Goal: Task Accomplishment & Management: Complete application form

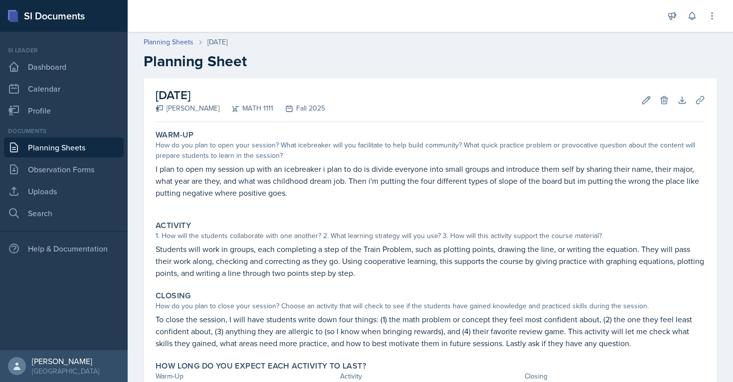
click at [92, 152] on link "Planning Sheets" at bounding box center [64, 148] width 120 height 20
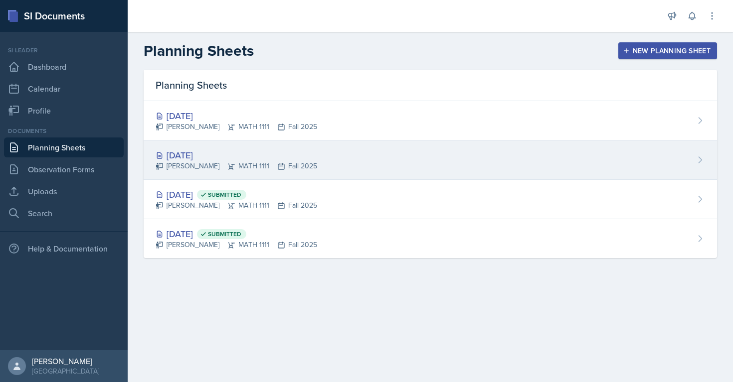
click at [248, 163] on div "Myrie Blacksher MATH 1111 Fall 2025" at bounding box center [235, 166] width 161 height 10
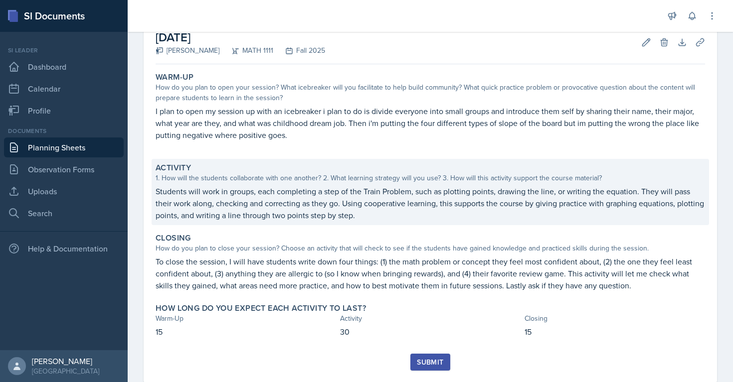
scroll to position [82, 0]
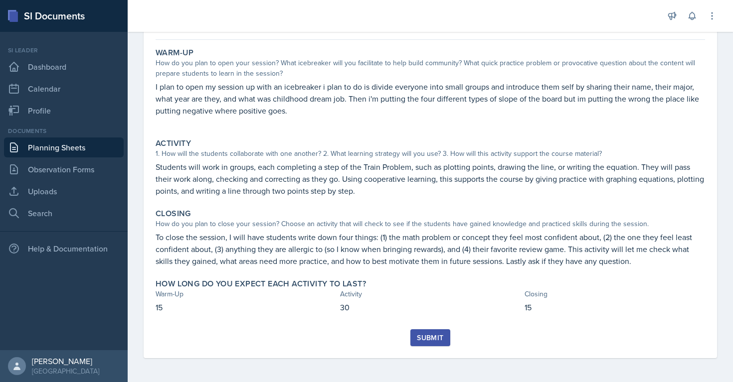
click at [439, 335] on div "Submit" at bounding box center [430, 338] width 26 height 8
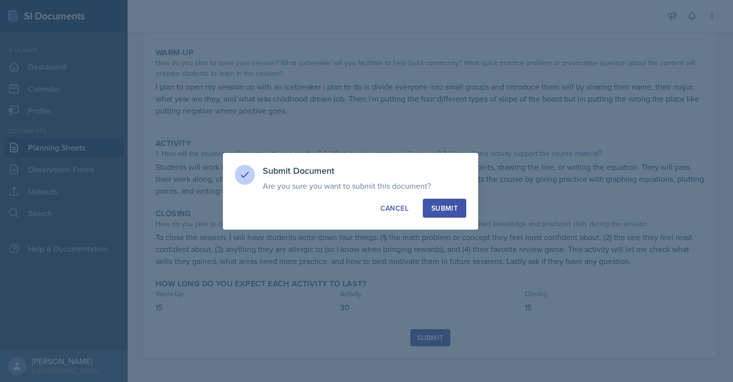
click at [435, 209] on div "Submit" at bounding box center [444, 208] width 26 height 10
click at [41, 150] on div at bounding box center [366, 191] width 733 height 382
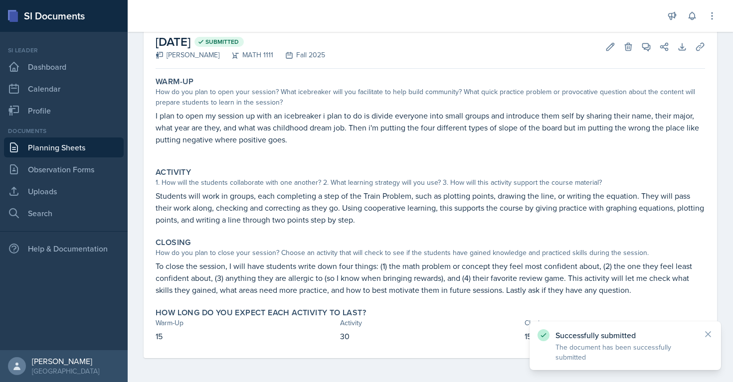
scroll to position [53, 0]
click at [41, 150] on link "Planning Sheets" at bounding box center [64, 148] width 120 height 20
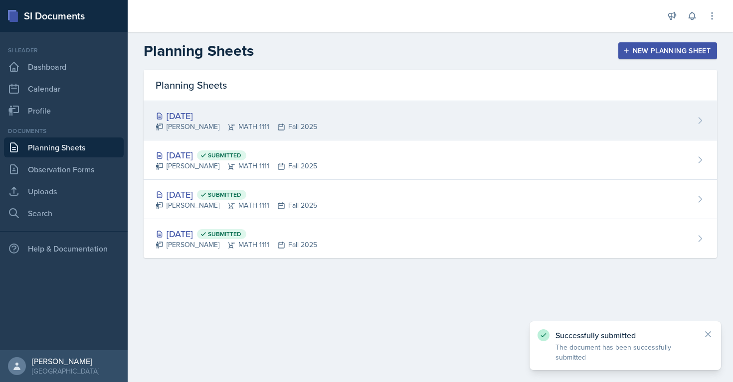
click at [243, 124] on div "Myrie Blacksher MATH 1111 Fall 2025" at bounding box center [235, 127] width 161 height 10
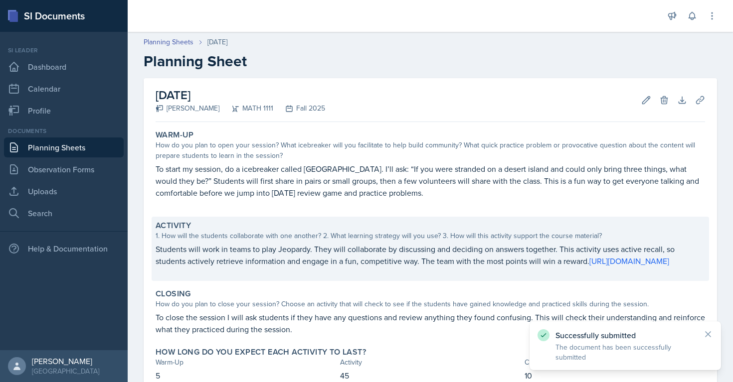
scroll to position [80, 0]
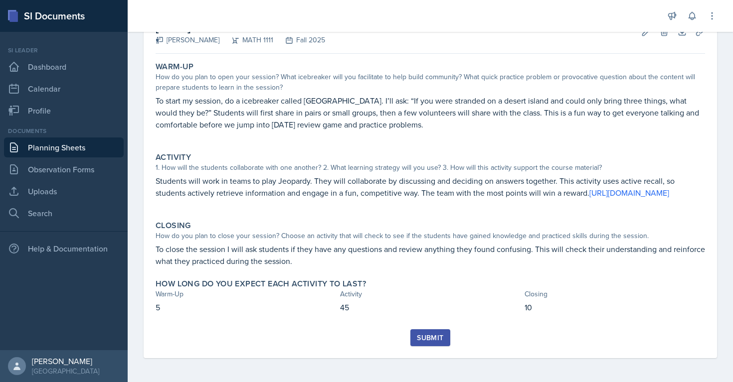
click at [438, 338] on div "Submit" at bounding box center [430, 338] width 26 height 8
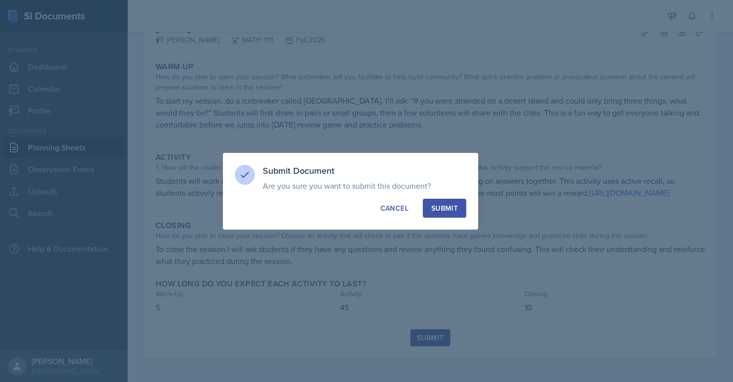
click at [459, 207] on button "Submit" at bounding box center [444, 208] width 43 height 19
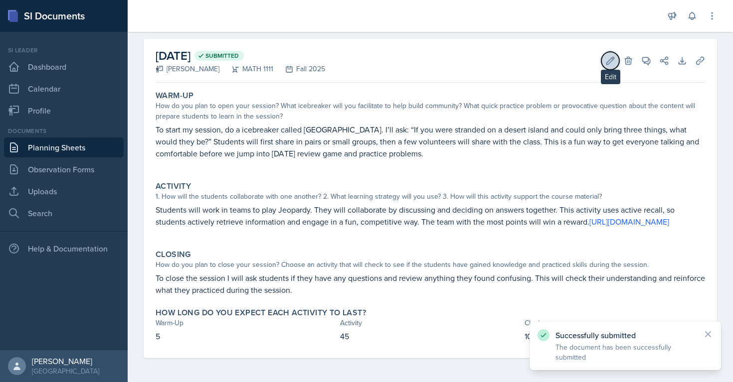
click at [604, 52] on button "Edit" at bounding box center [610, 61] width 18 height 18
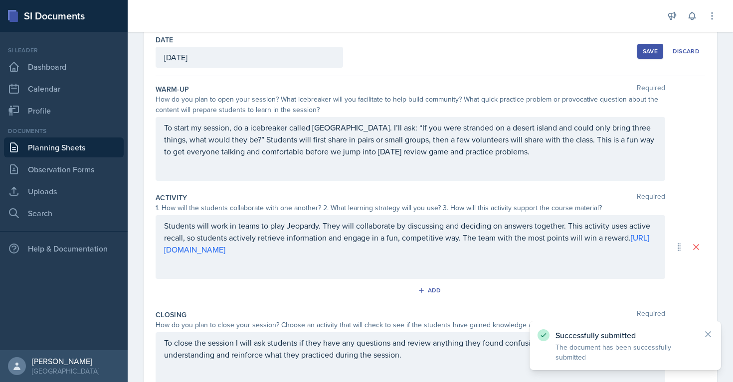
scroll to position [47, 0]
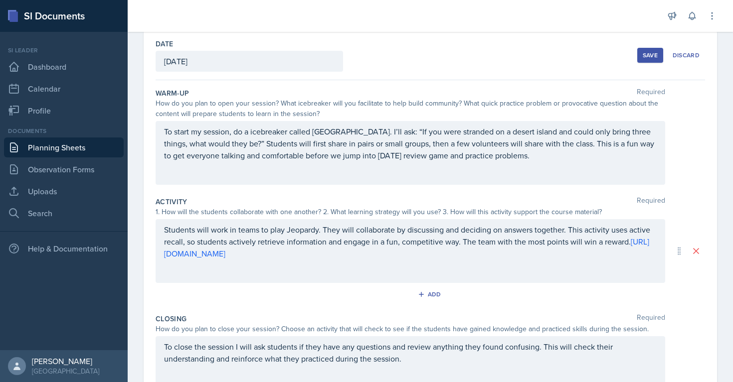
click at [312, 252] on p "Students will work in teams to play Jeopardy. They will collaborate by discussi…" at bounding box center [410, 242] width 492 height 36
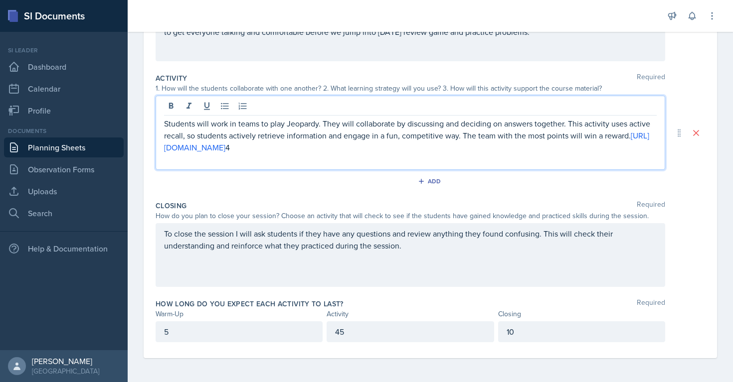
scroll to position [0, 0]
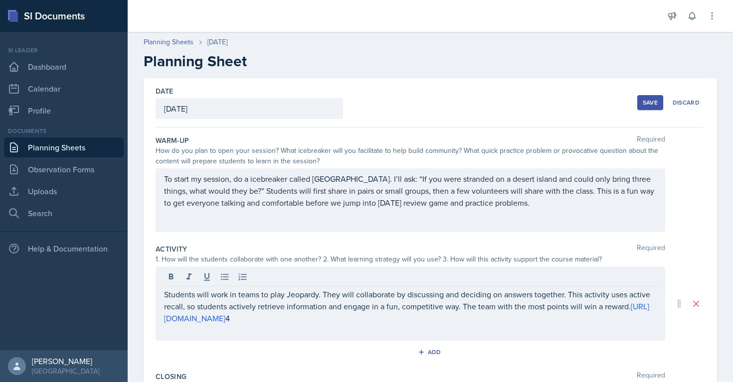
click at [645, 96] on button "Save" at bounding box center [650, 102] width 26 height 15
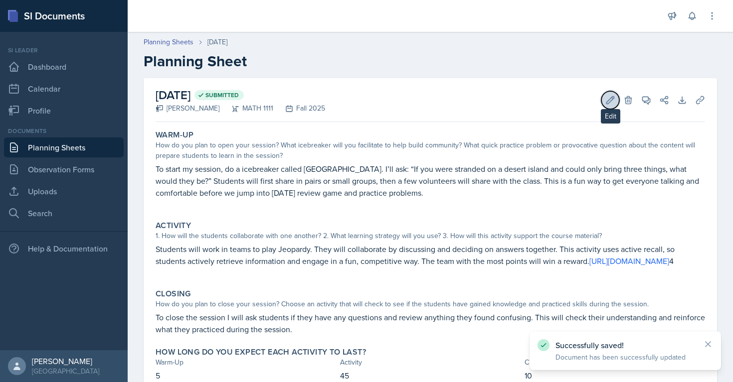
click at [611, 103] on icon at bounding box center [610, 100] width 10 height 10
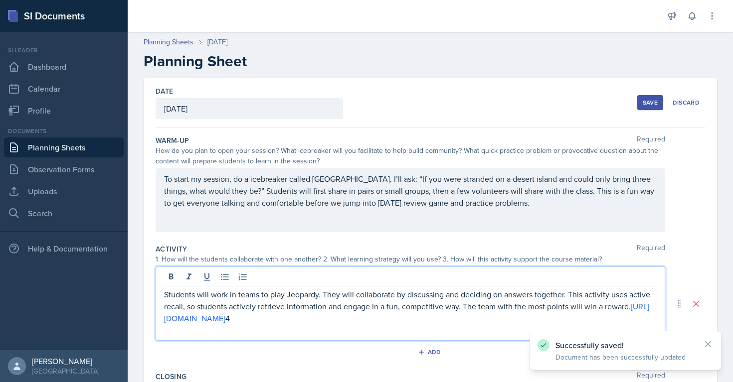
click at [316, 301] on p "Students will work in teams to play Jeopardy. They will collaborate by discussi…" at bounding box center [410, 307] width 492 height 36
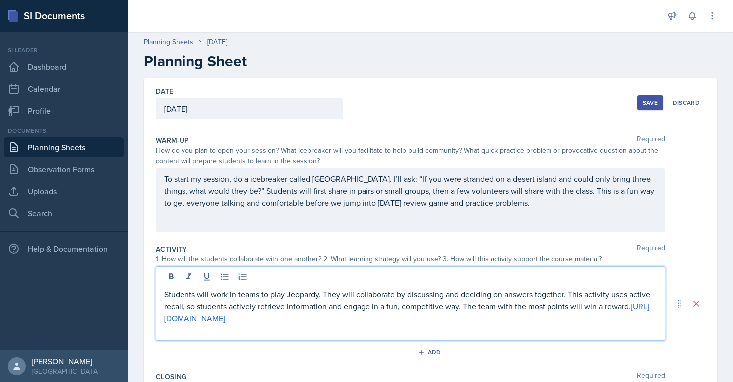
click at [644, 105] on div "Save" at bounding box center [649, 103] width 15 height 8
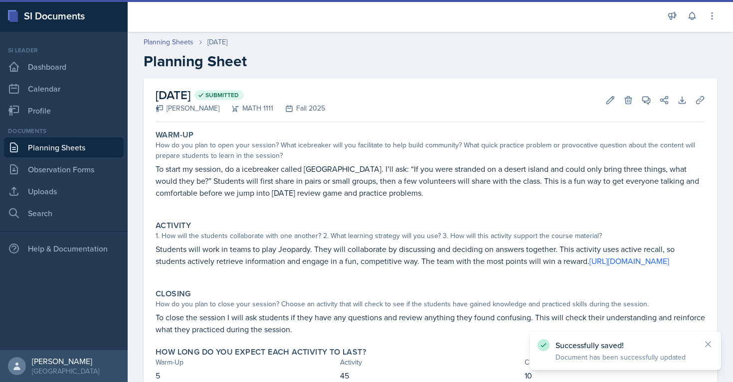
click at [282, 299] on div "Closing" at bounding box center [429, 294] width 549 height 10
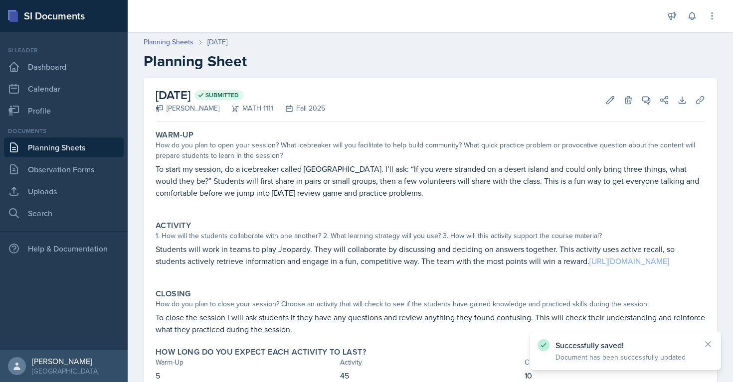
click at [589, 267] on link "https://jeopardylabs.com/edit2/1441424" at bounding box center [629, 261] width 80 height 11
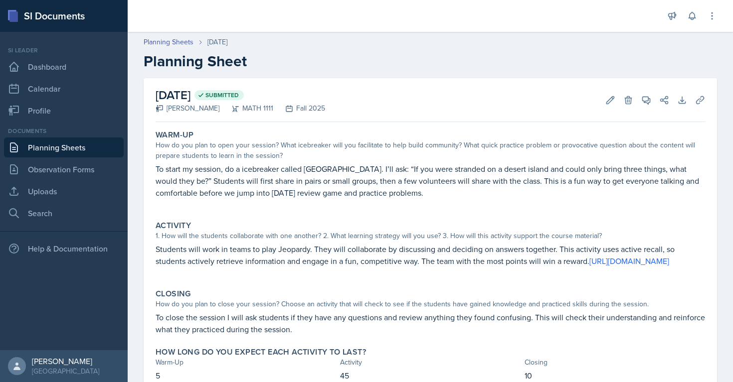
scroll to position [51, 0]
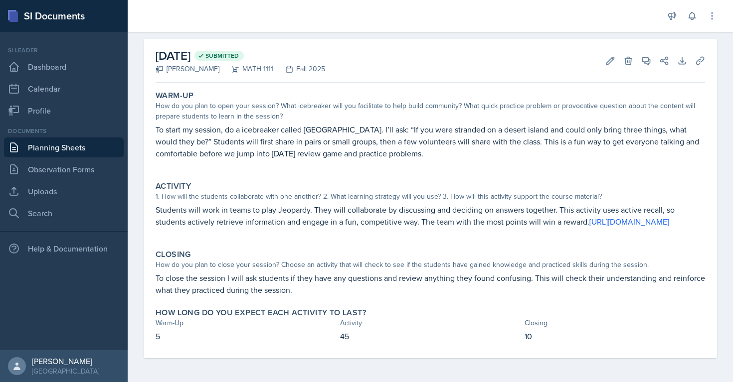
click at [21, 152] on link "Planning Sheets" at bounding box center [64, 148] width 120 height 20
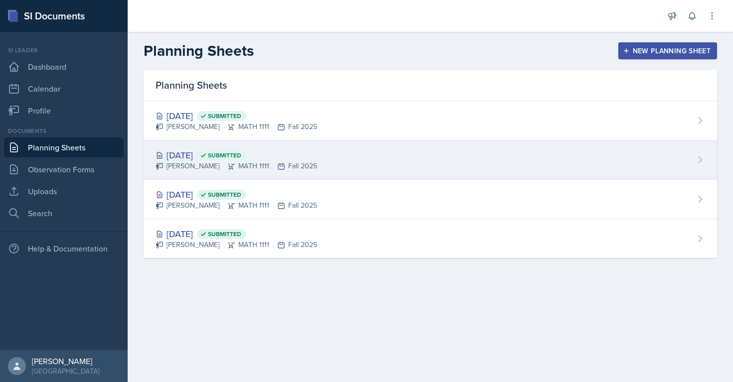
click at [186, 150] on div "Sep 3rd, 2025 Submitted" at bounding box center [235, 155] width 161 height 13
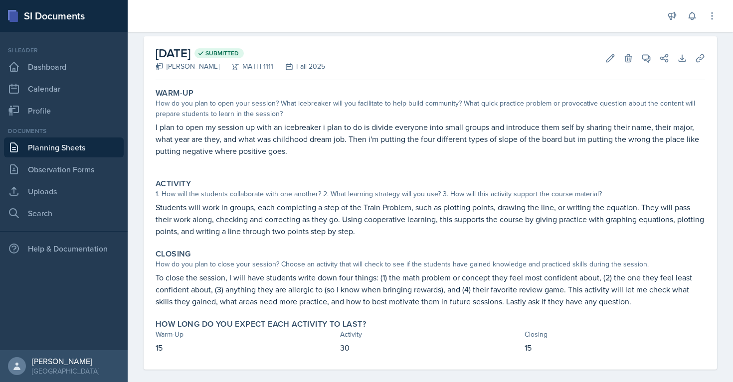
scroll to position [53, 0]
